Goal: Information Seeking & Learning: Understand process/instructions

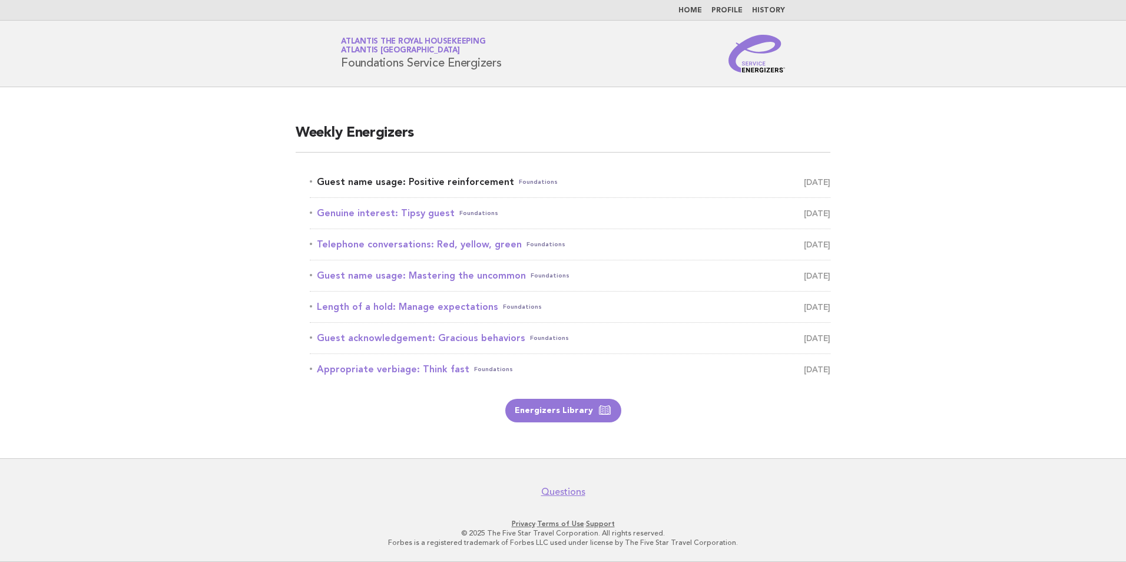
click at [438, 176] on link "Guest name usage: Positive reinforcement Foundations September 13" at bounding box center [570, 182] width 521 height 16
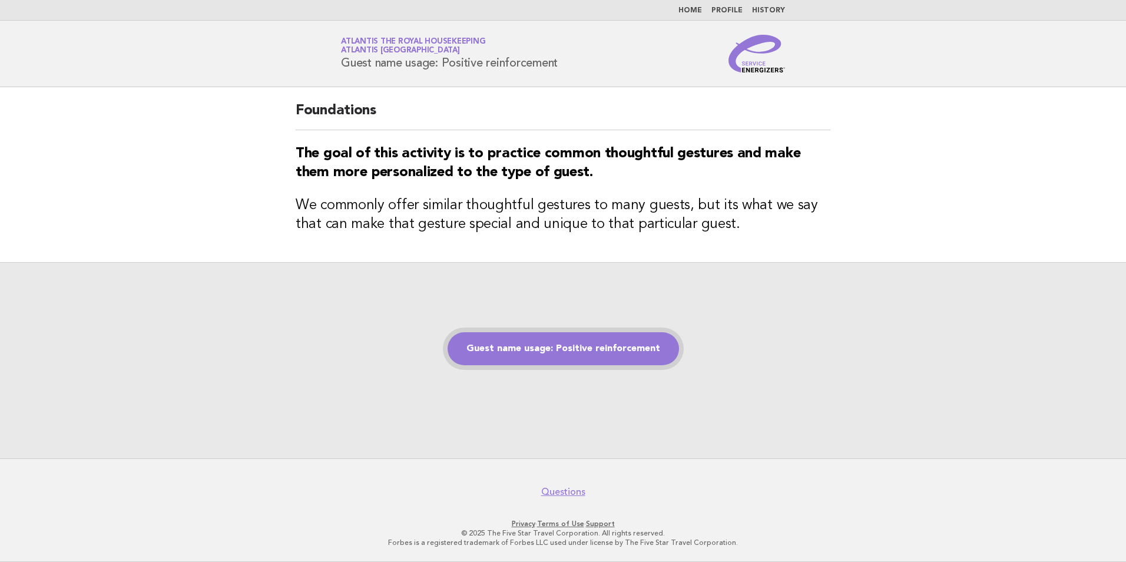
click at [510, 346] on link "Guest name usage: Positive reinforcement" at bounding box center [564, 348] width 232 height 33
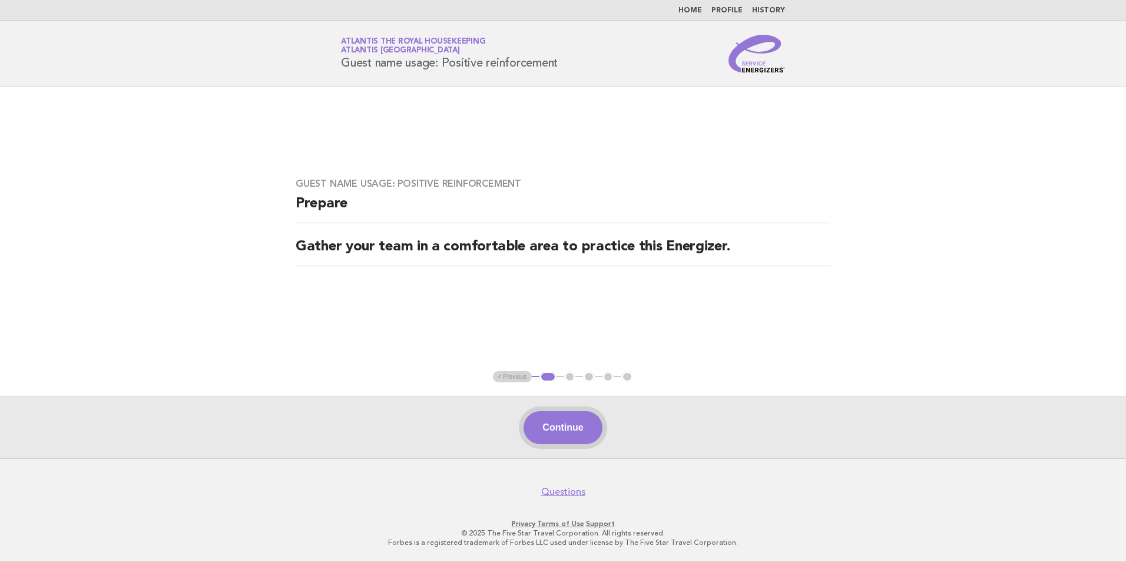
click at [559, 429] on button "Continue" at bounding box center [563, 427] width 78 height 33
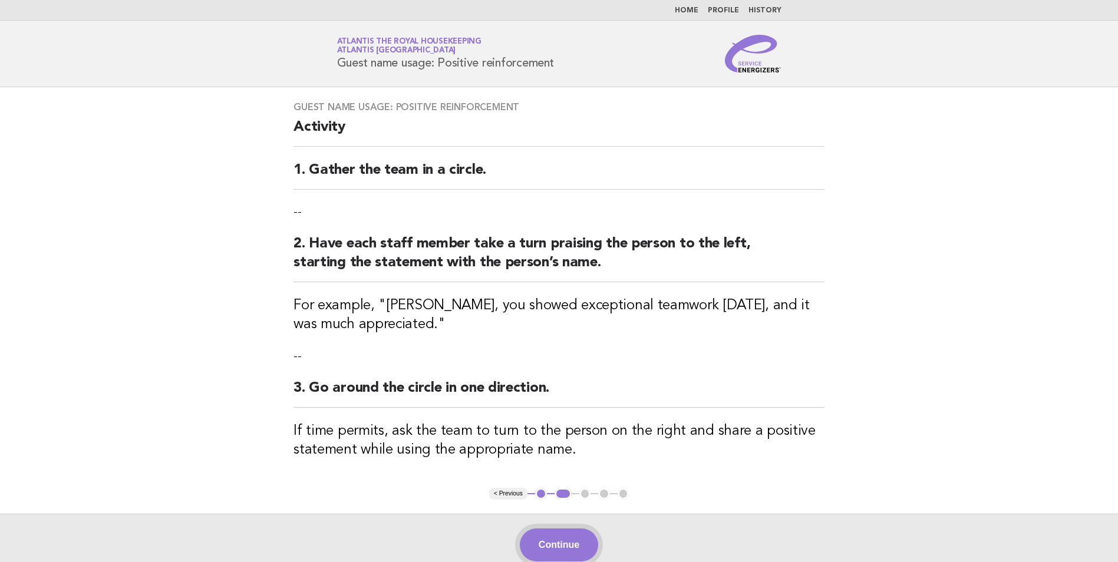
click at [550, 550] on button "Continue" at bounding box center [559, 544] width 78 height 33
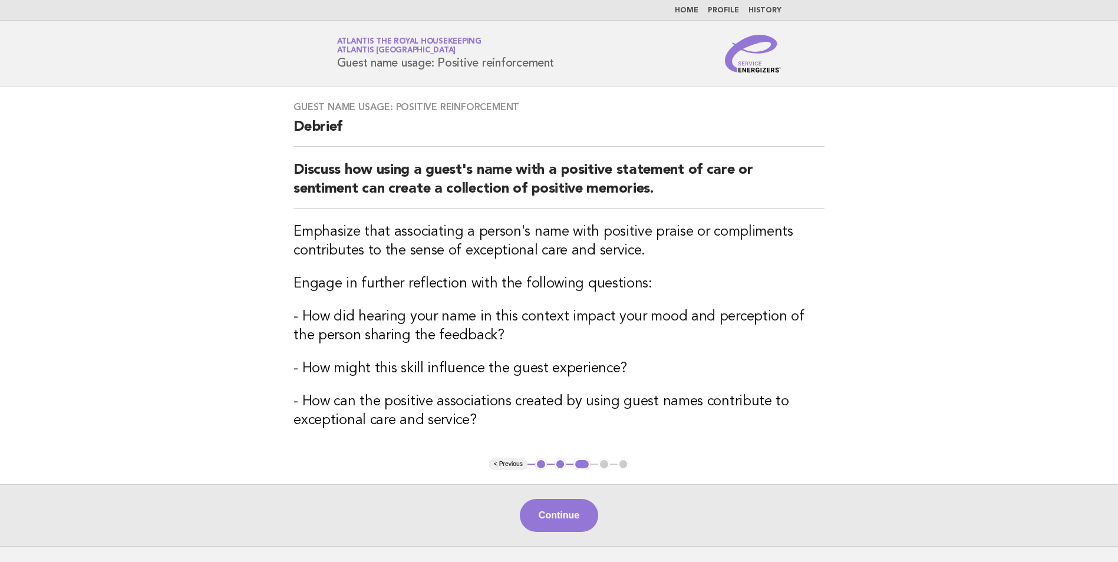
click at [578, 535] on div "Continue" at bounding box center [559, 515] width 1118 height 62
click at [559, 513] on button "Continue" at bounding box center [559, 515] width 78 height 33
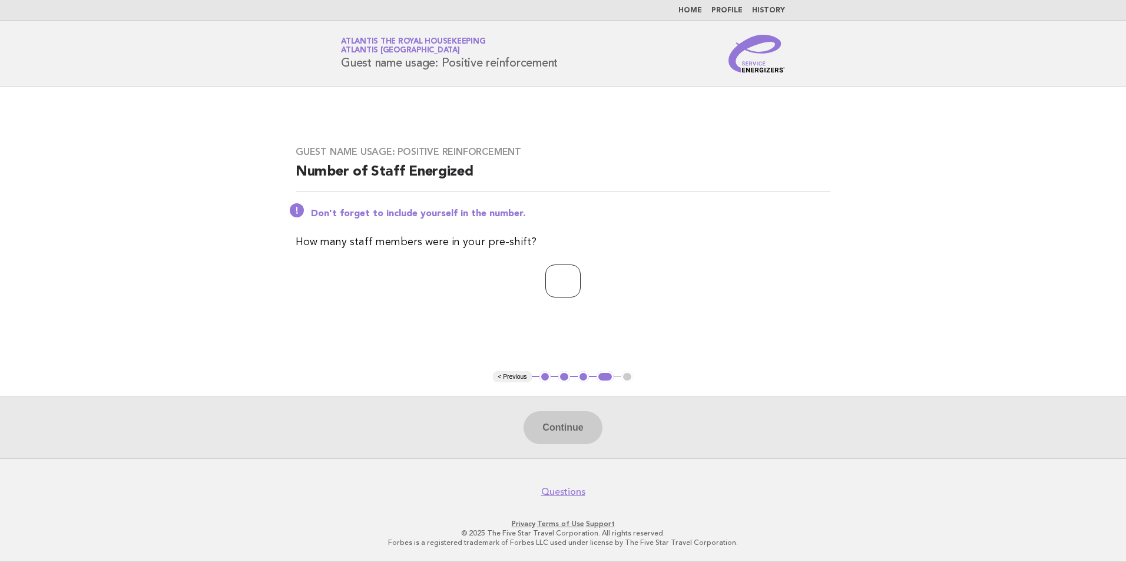
click at [551, 279] on input "number" at bounding box center [563, 281] width 35 height 33
type input "**"
click at [570, 420] on button "Continue" at bounding box center [563, 427] width 78 height 33
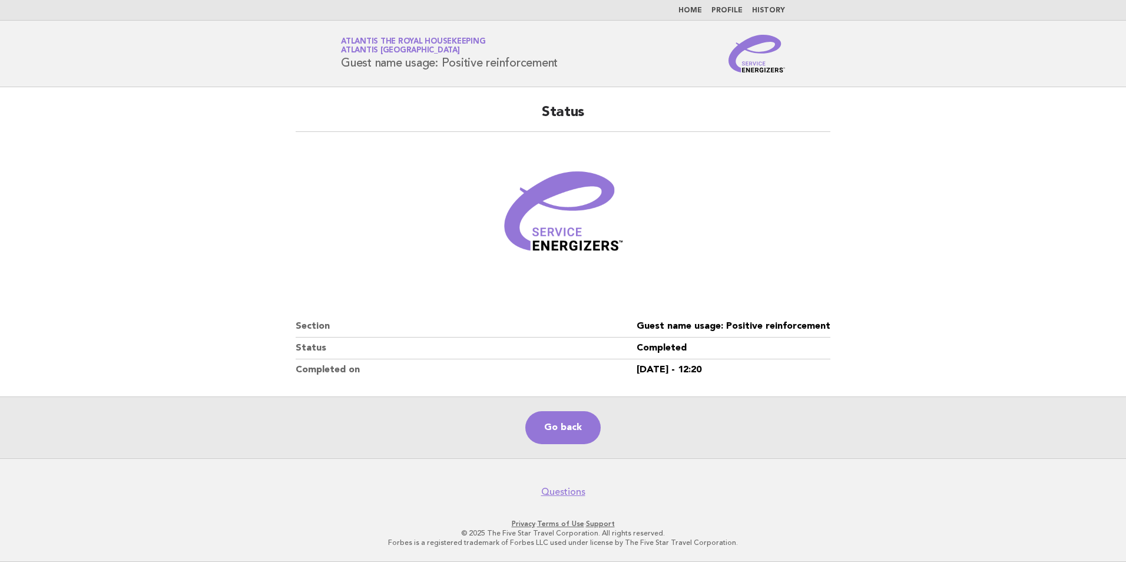
click at [694, 7] on link "Home" at bounding box center [691, 10] width 24 height 7
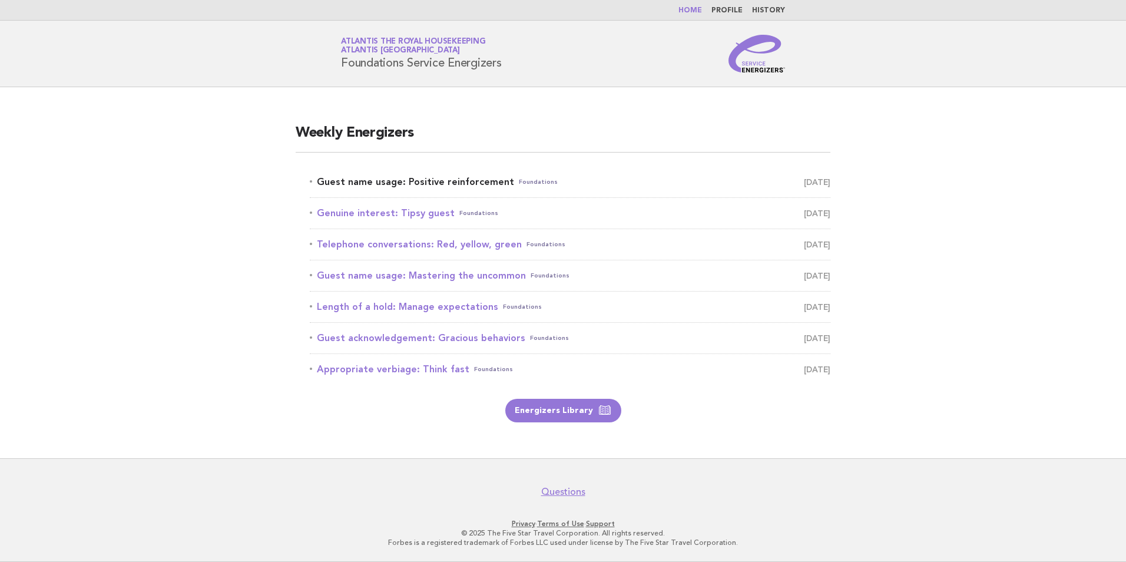
click at [447, 185] on link "Guest name usage: Positive reinforcement Foundations September 13" at bounding box center [570, 182] width 521 height 16
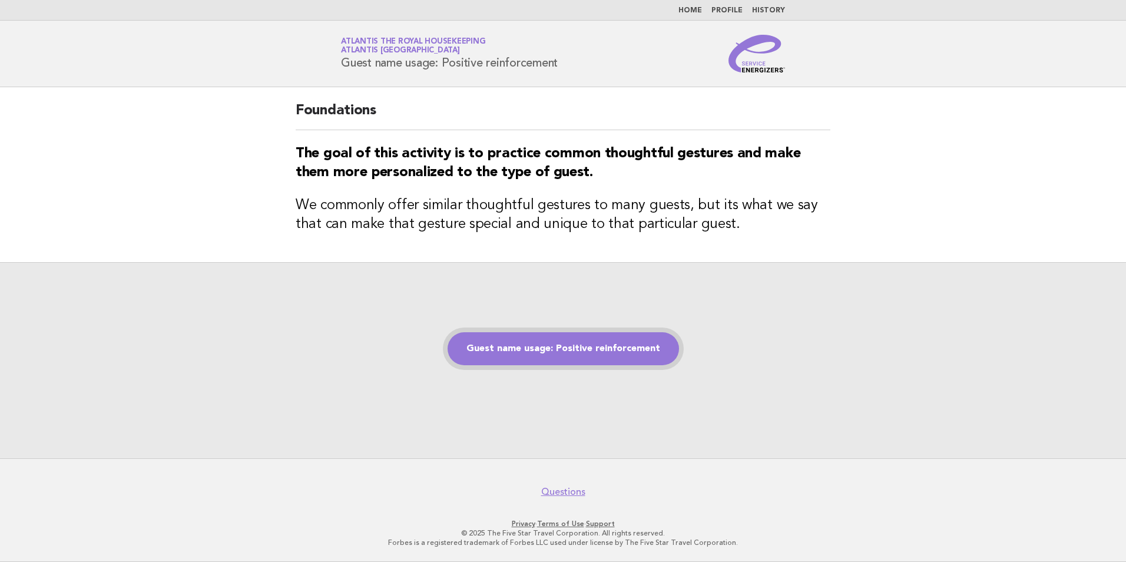
click at [546, 362] on link "Guest name usage: Positive reinforcement" at bounding box center [564, 348] width 232 height 33
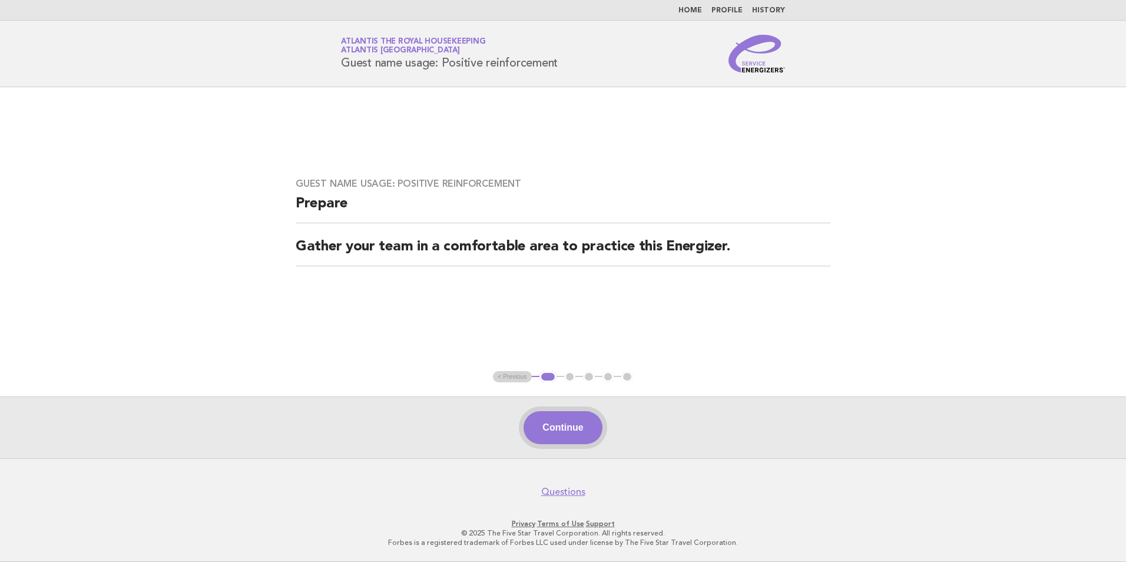
click at [552, 429] on button "Continue" at bounding box center [563, 427] width 78 height 33
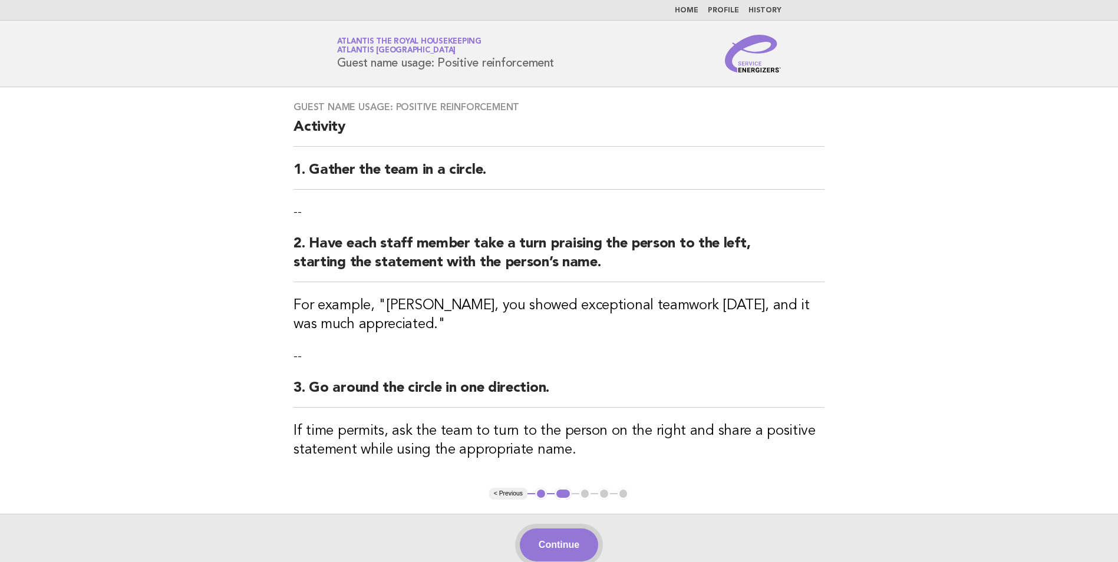
click at [538, 536] on button "Continue" at bounding box center [559, 544] width 78 height 33
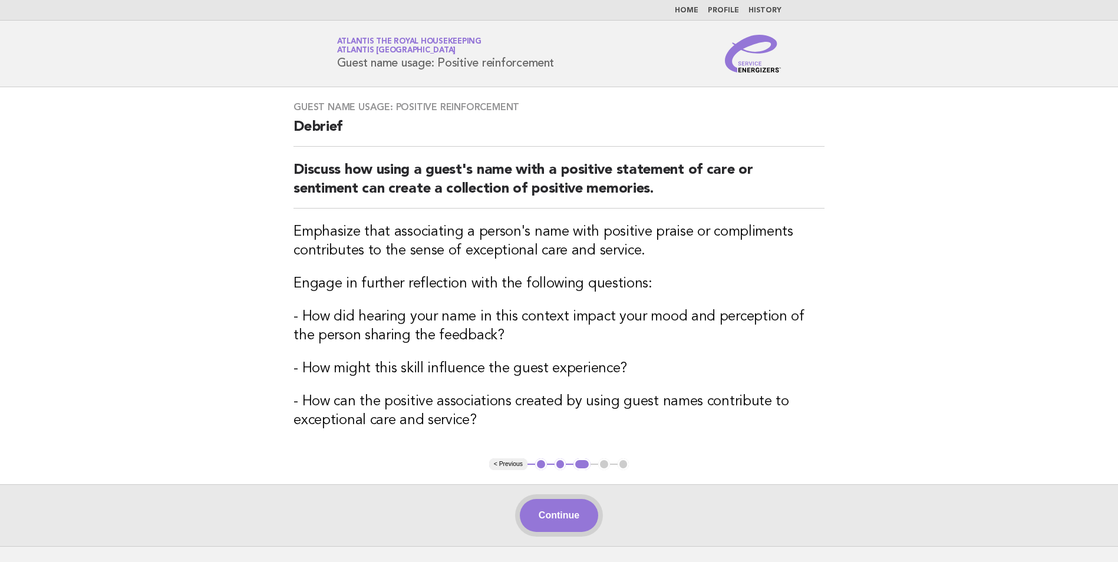
click at [552, 515] on button "Continue" at bounding box center [559, 515] width 78 height 33
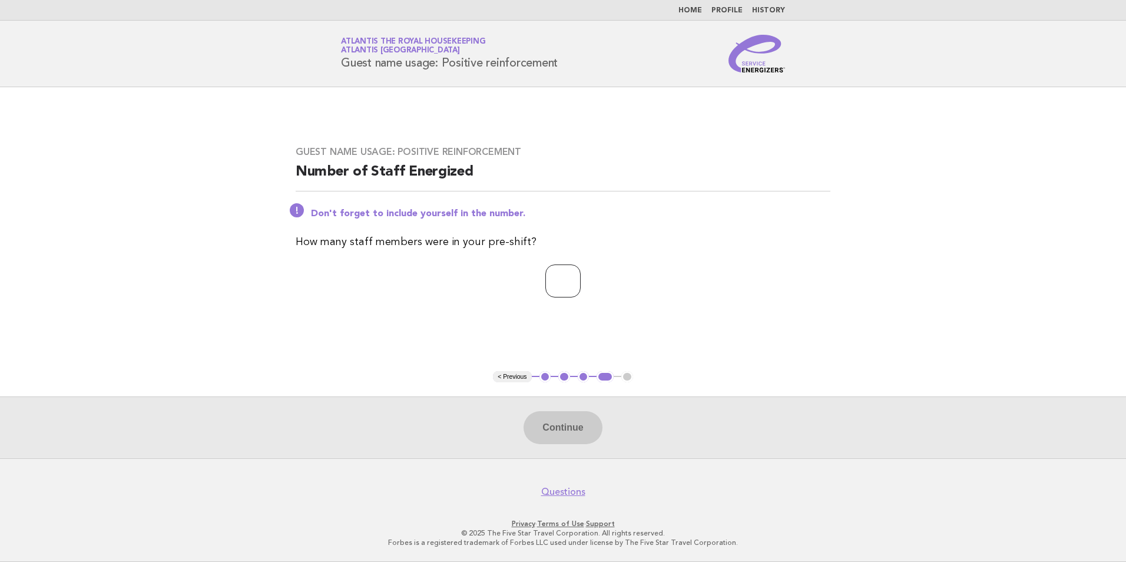
click at [574, 279] on input "number" at bounding box center [563, 281] width 35 height 33
type input "**"
click at [576, 431] on button "Continue" at bounding box center [563, 427] width 78 height 33
